Goal: Task Accomplishment & Management: Manage account settings

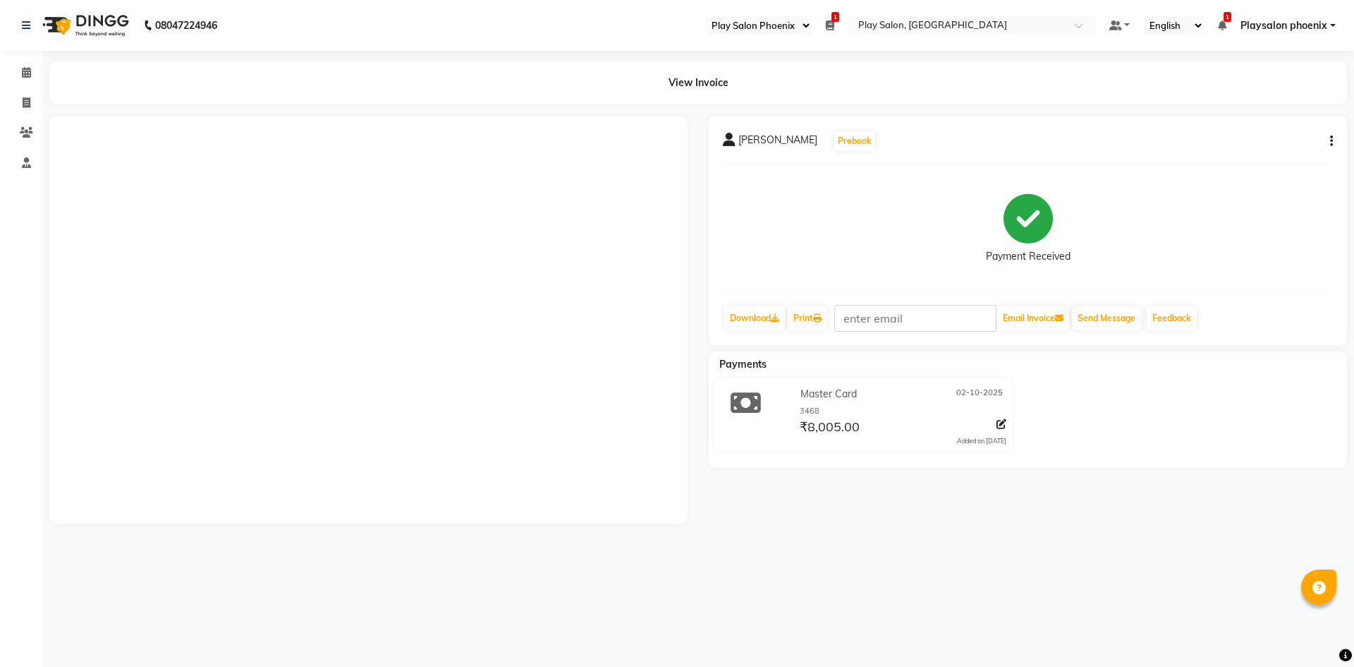
select select "90"
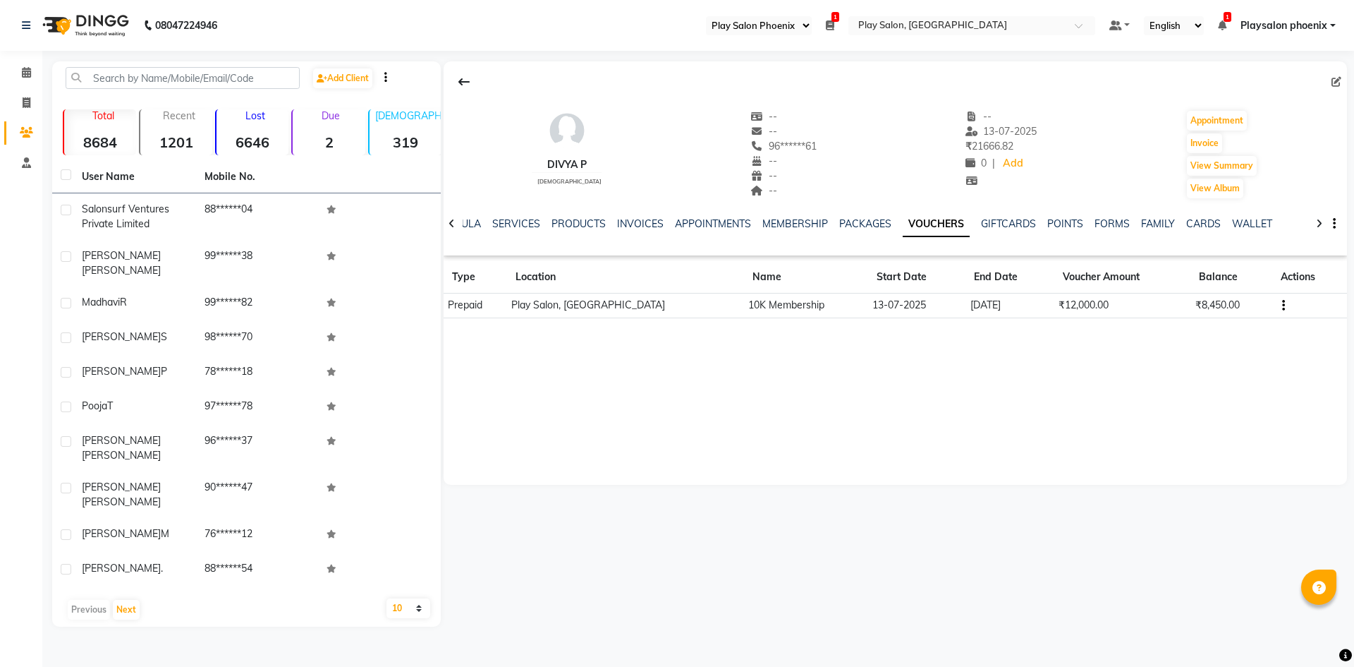
select select "90"
click at [24, 72] on icon at bounding box center [26, 72] width 9 height 11
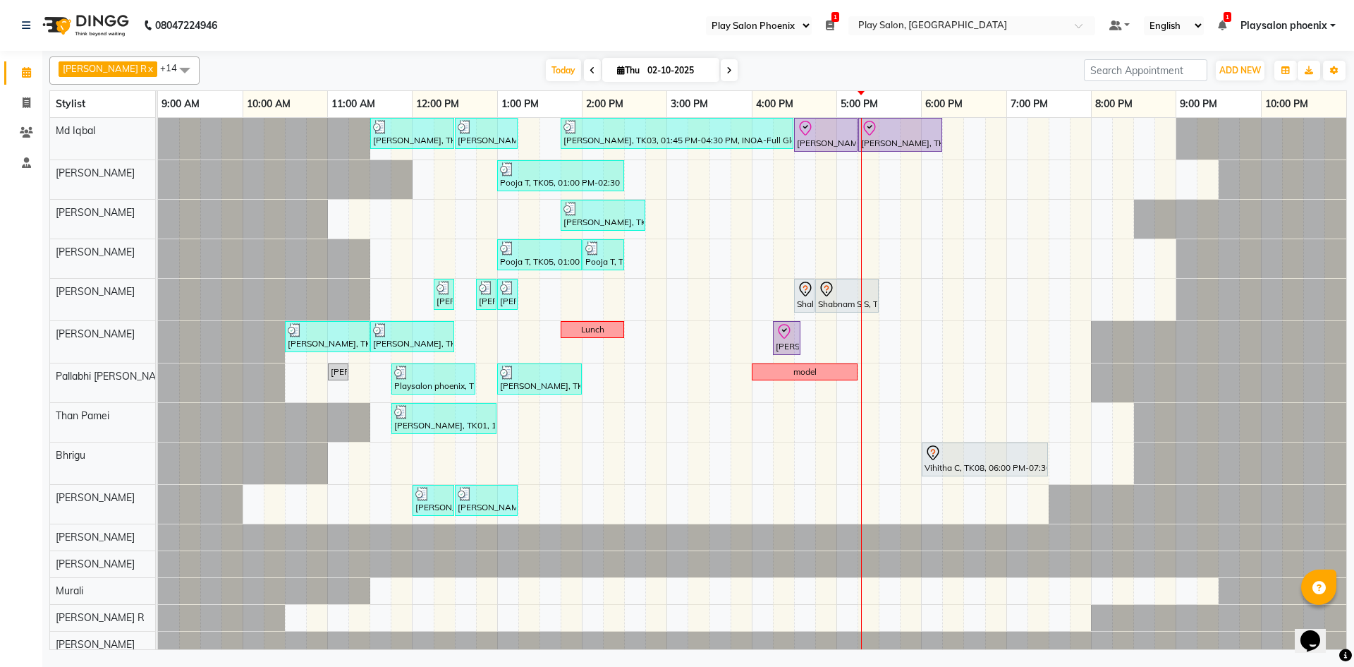
click at [1315, 27] on span "Playsalon phoenix" at bounding box center [1284, 25] width 87 height 15
click at [829, 20] on icon at bounding box center [830, 25] width 8 height 10
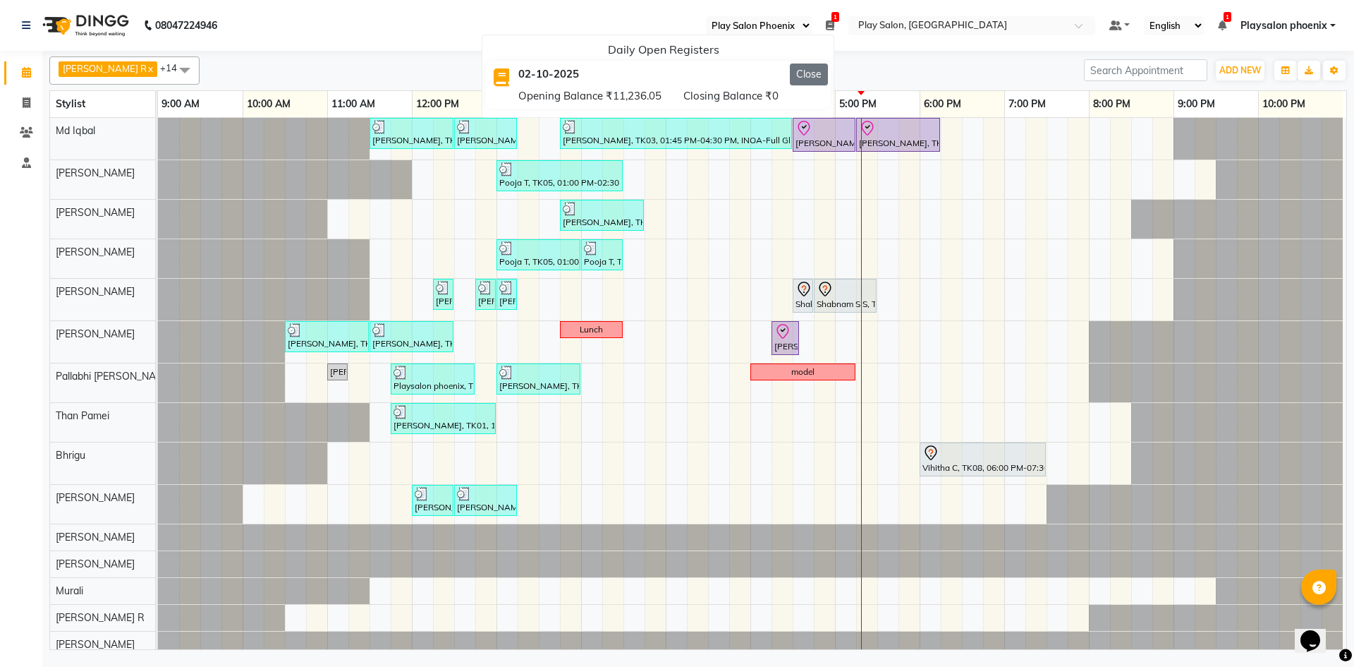
click at [814, 71] on button "Close" at bounding box center [809, 74] width 38 height 22
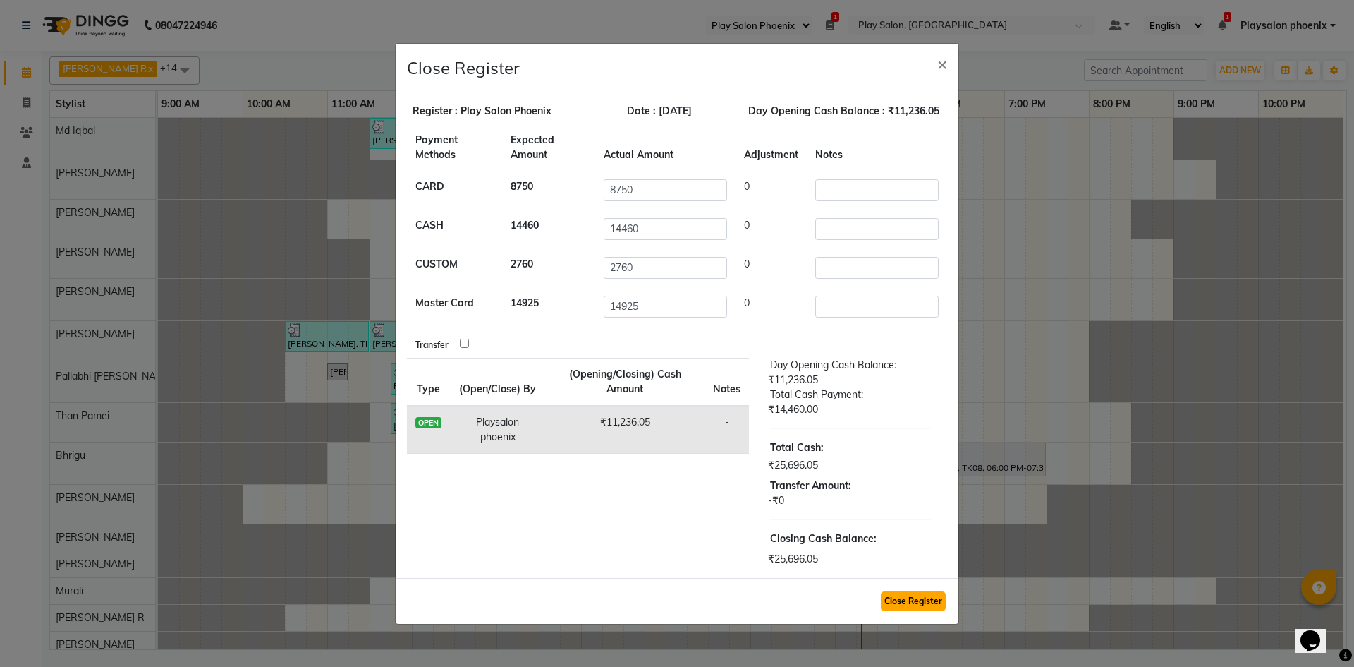
click at [922, 605] on button "Close Register" at bounding box center [913, 601] width 65 height 20
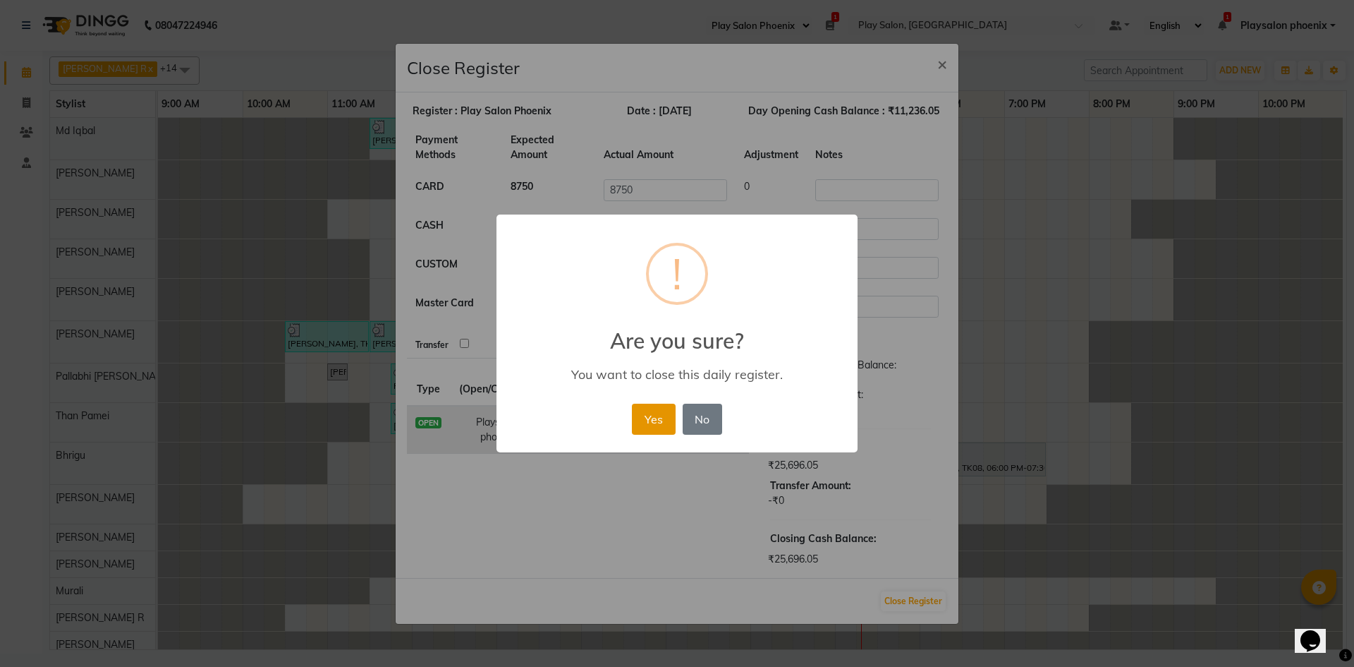
click at [654, 417] on button "Yes" at bounding box center [653, 418] width 43 height 31
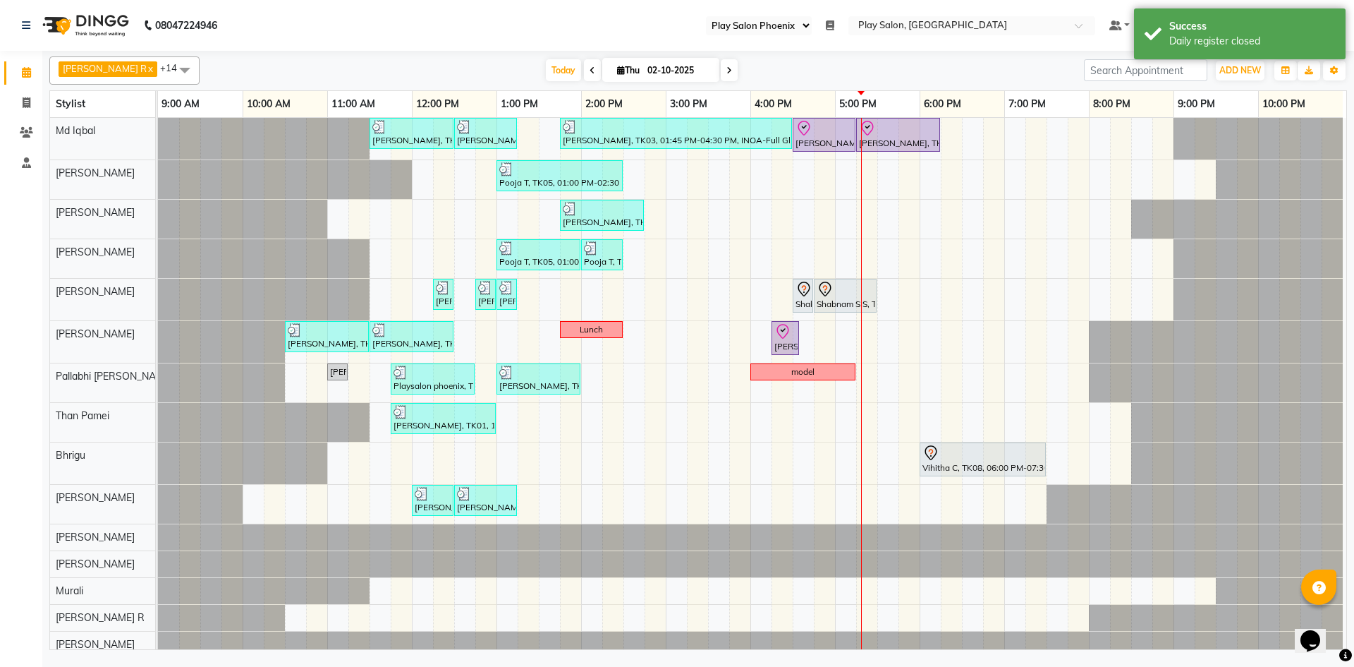
click at [974, 71] on div "Today Thu 02-10-2025" at bounding box center [642, 70] width 870 height 21
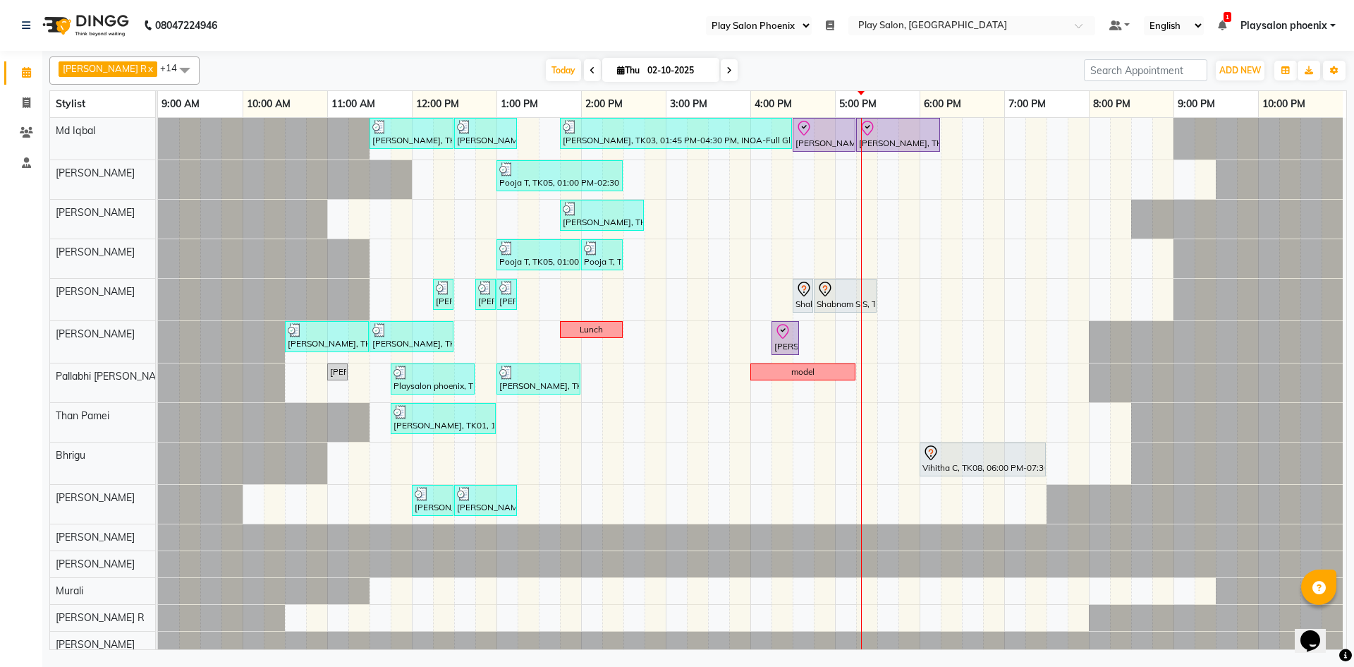
click at [1327, 30] on span "Playsalon phoenix" at bounding box center [1284, 25] width 87 height 15
click at [1262, 95] on link "Sign out" at bounding box center [1263, 97] width 129 height 22
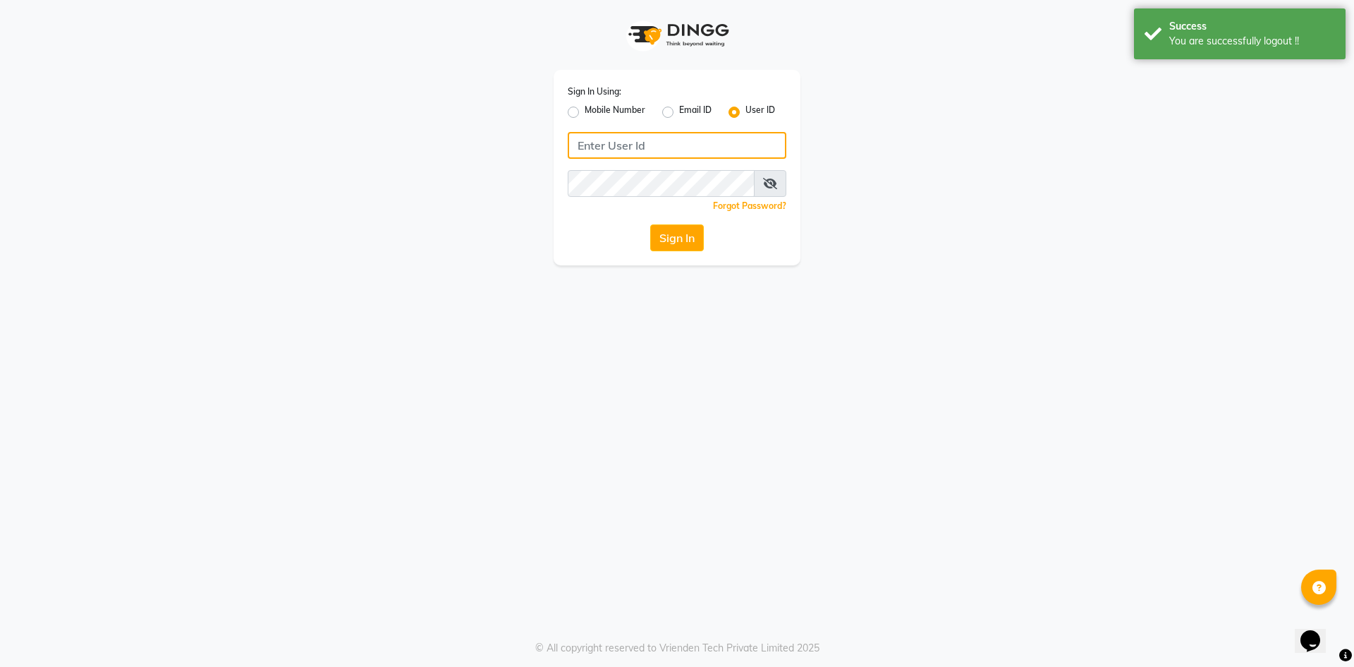
type input "9606078825"
click at [582, 112] on div "Mobile Number" at bounding box center [607, 112] width 78 height 17
click at [585, 111] on label "Mobile Number" at bounding box center [615, 112] width 61 height 17
click at [585, 111] on input "Mobile Number" at bounding box center [589, 108] width 9 height 9
radio input "true"
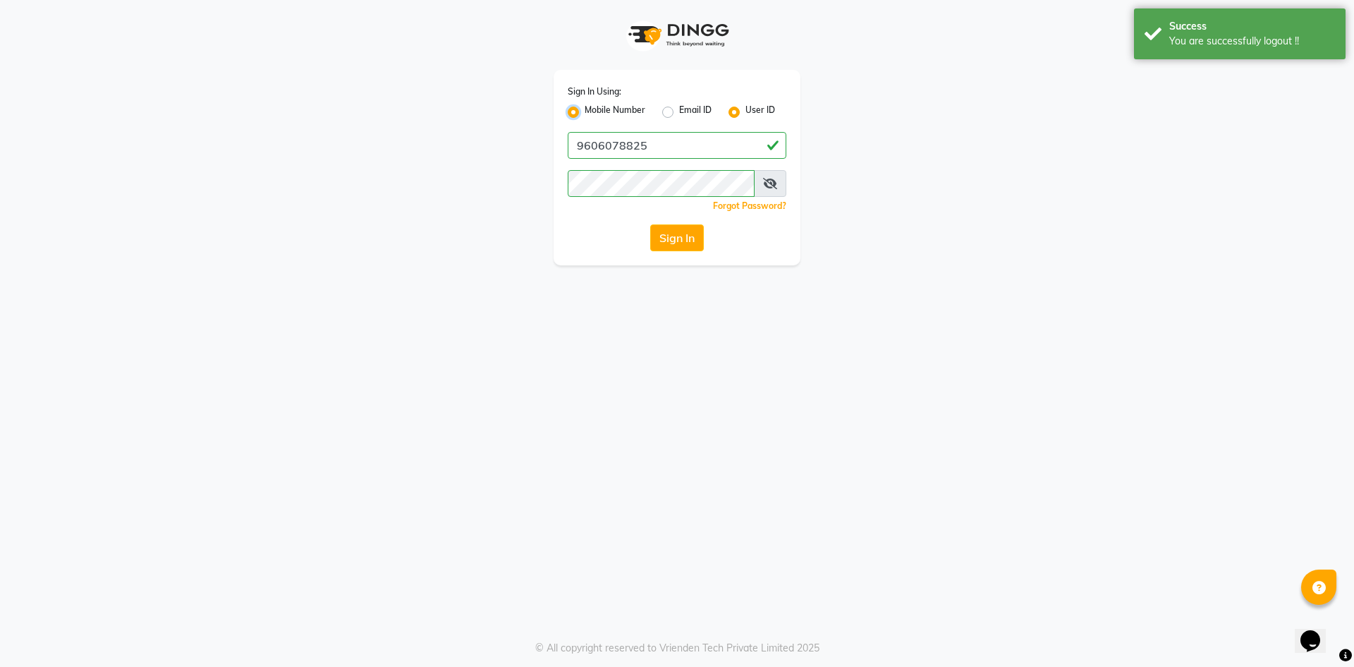
radio input "false"
click at [643, 143] on input "Username" at bounding box center [700, 145] width 171 height 27
type input "8088452448"
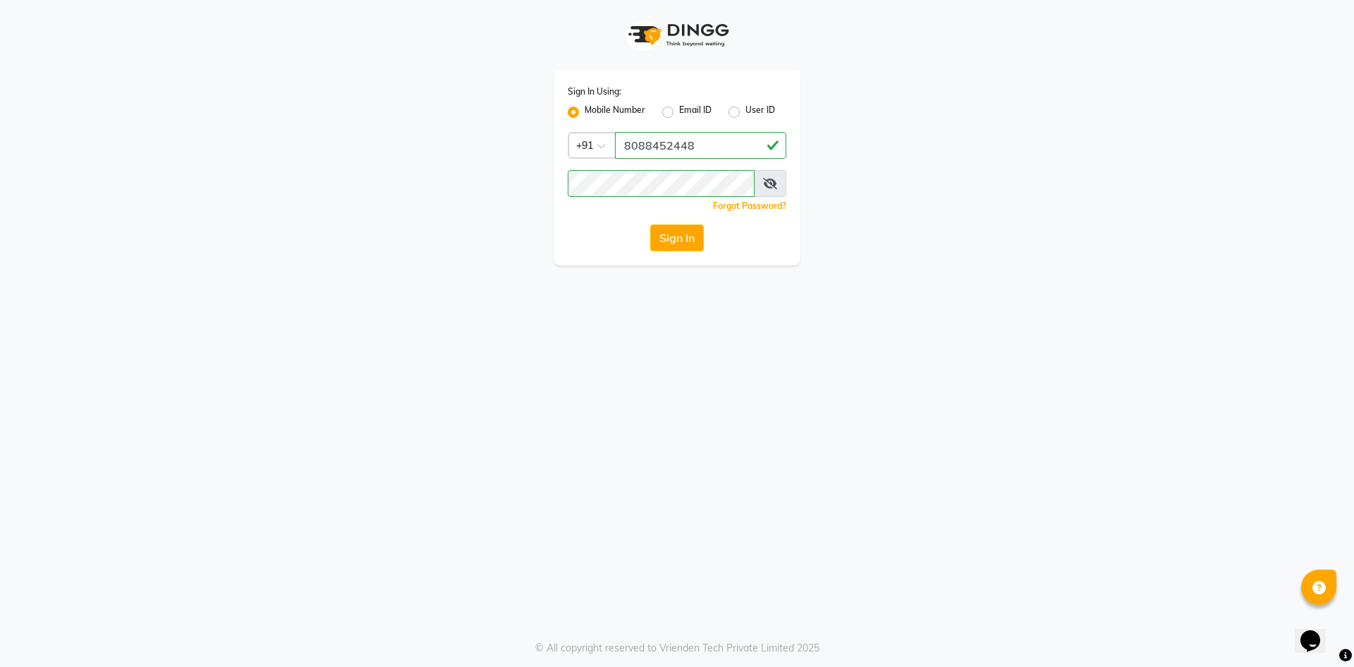
click at [765, 183] on icon at bounding box center [770, 183] width 14 height 11
click at [672, 240] on button "Sign In" at bounding box center [677, 237] width 54 height 27
